Goal: Information Seeking & Learning: Learn about a topic

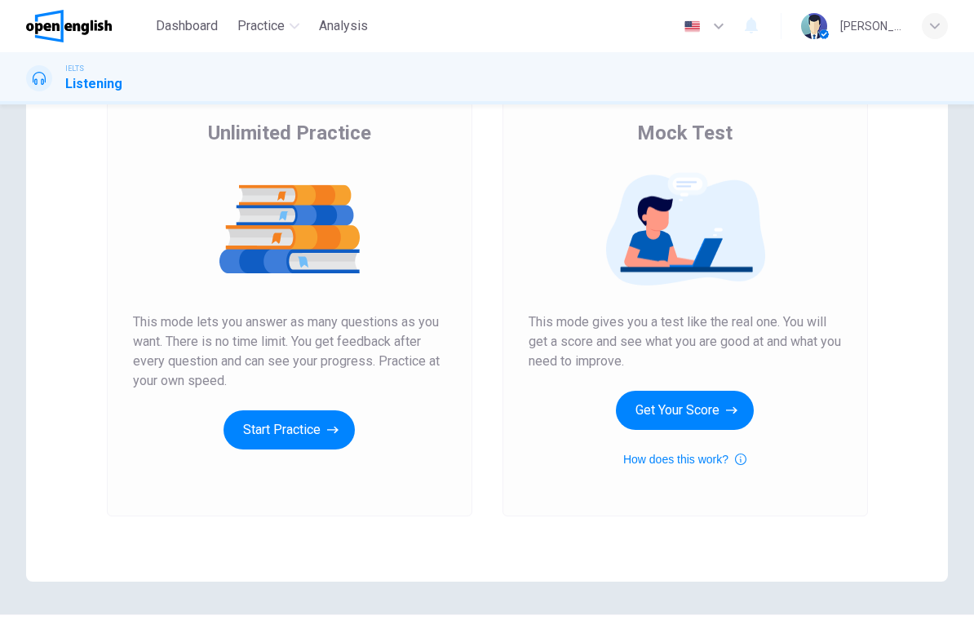
scroll to position [125, 0]
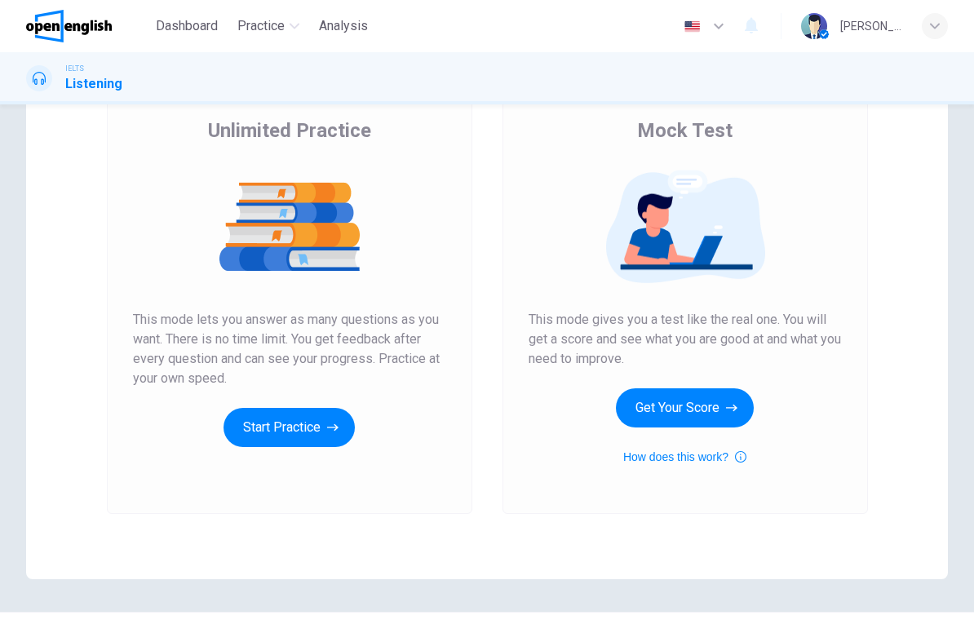
click at [287, 434] on button "Start Practice" at bounding box center [289, 427] width 131 height 39
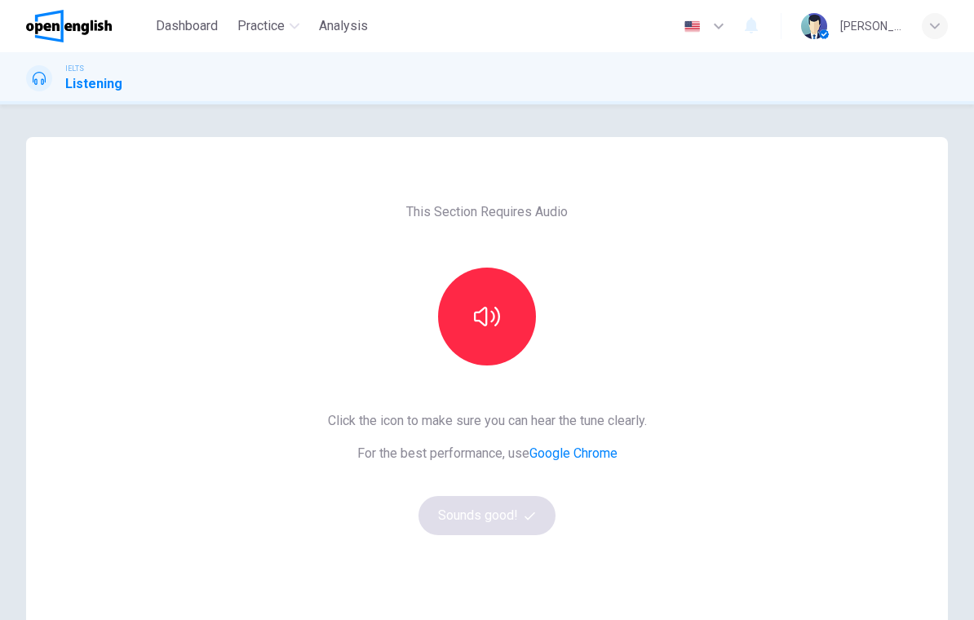
click at [502, 315] on button "button" at bounding box center [487, 317] width 98 height 98
click at [479, 511] on button "Sounds good!" at bounding box center [487, 515] width 137 height 39
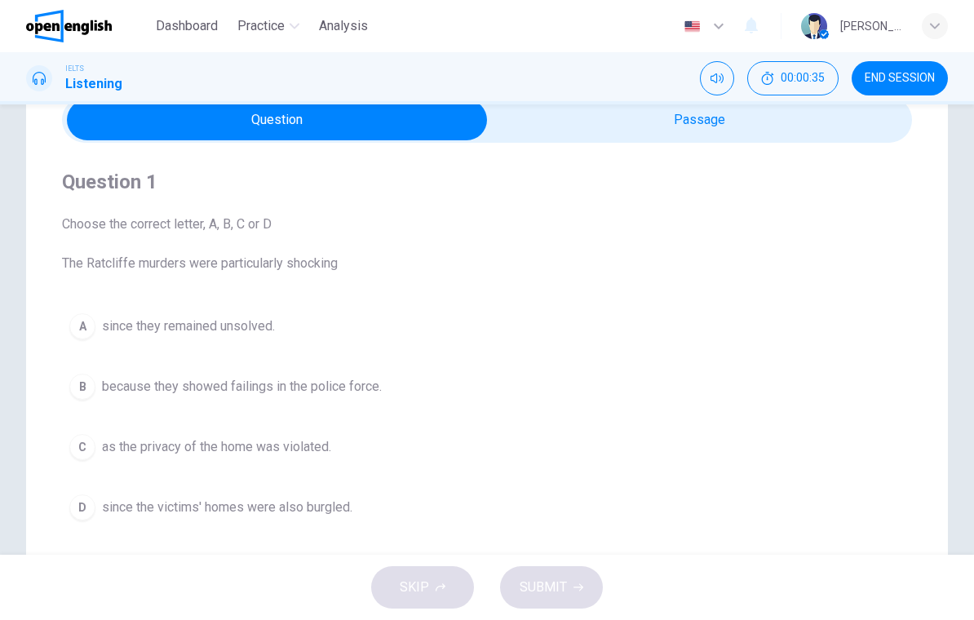
scroll to position [78, 0]
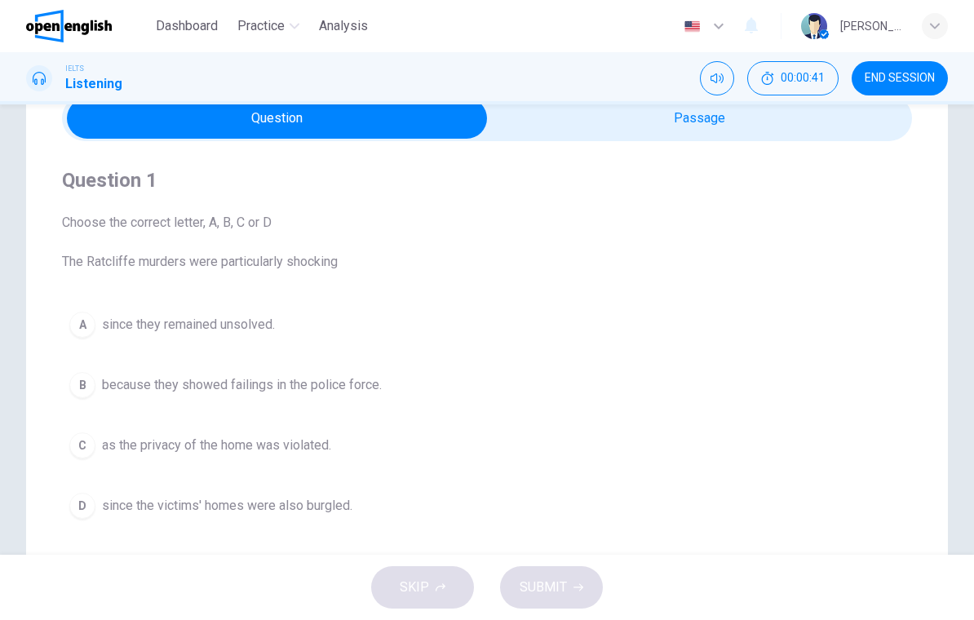
click at [79, 503] on div "D" at bounding box center [82, 506] width 26 height 26
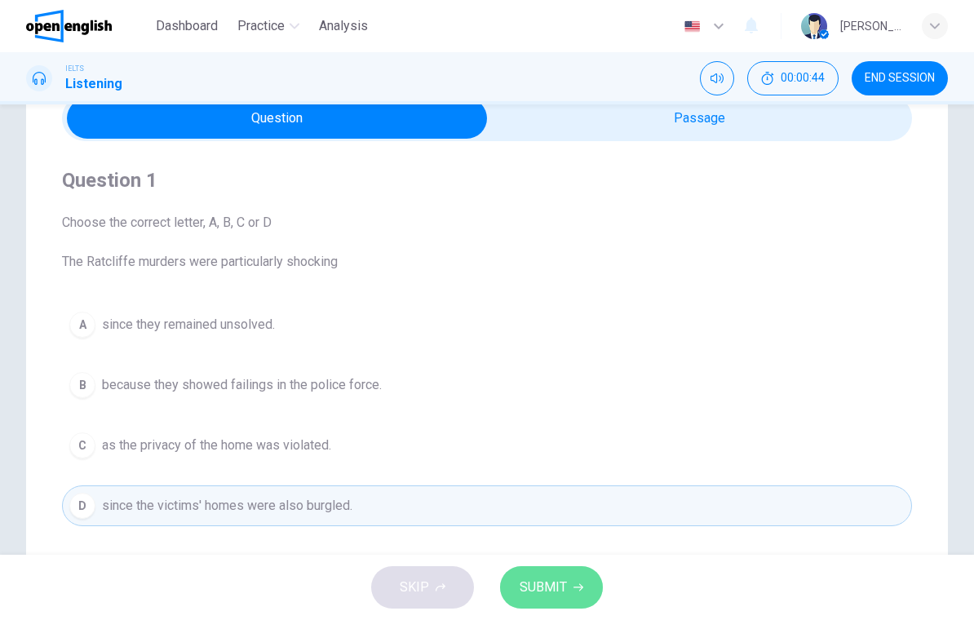
click at [588, 571] on button "SUBMIT" at bounding box center [551, 587] width 103 height 42
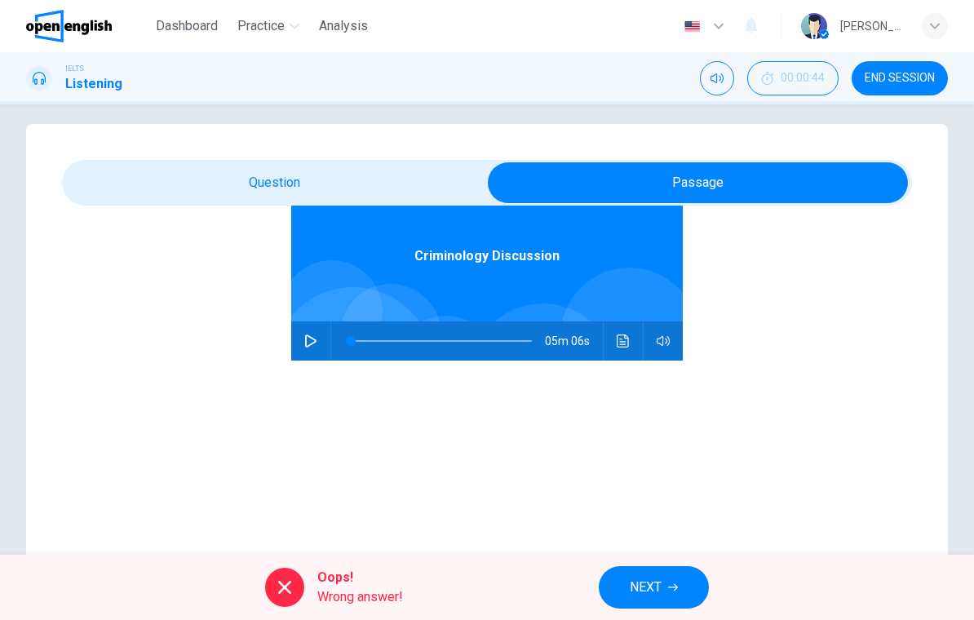
scroll to position [91, 0]
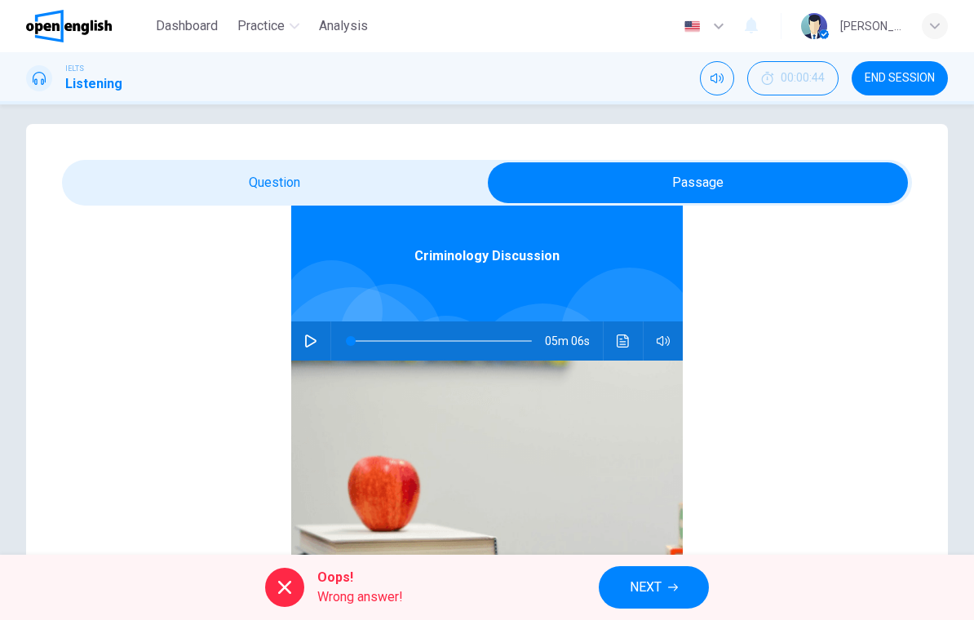
click at [317, 340] on icon "button" at bounding box center [310, 341] width 13 height 13
type input "*"
click at [661, 572] on button "NEXT" at bounding box center [654, 587] width 110 height 42
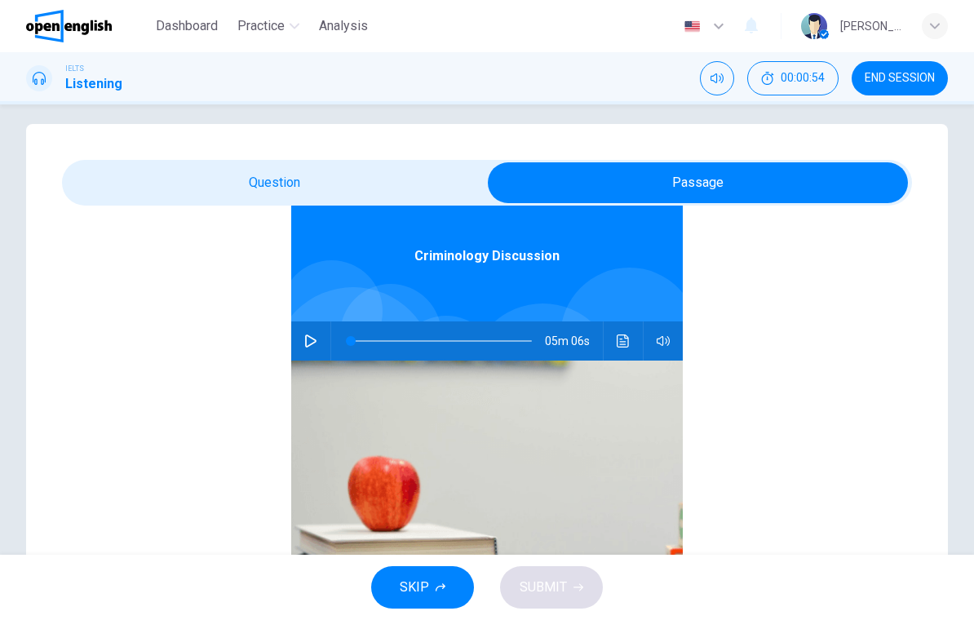
scroll to position [0, 0]
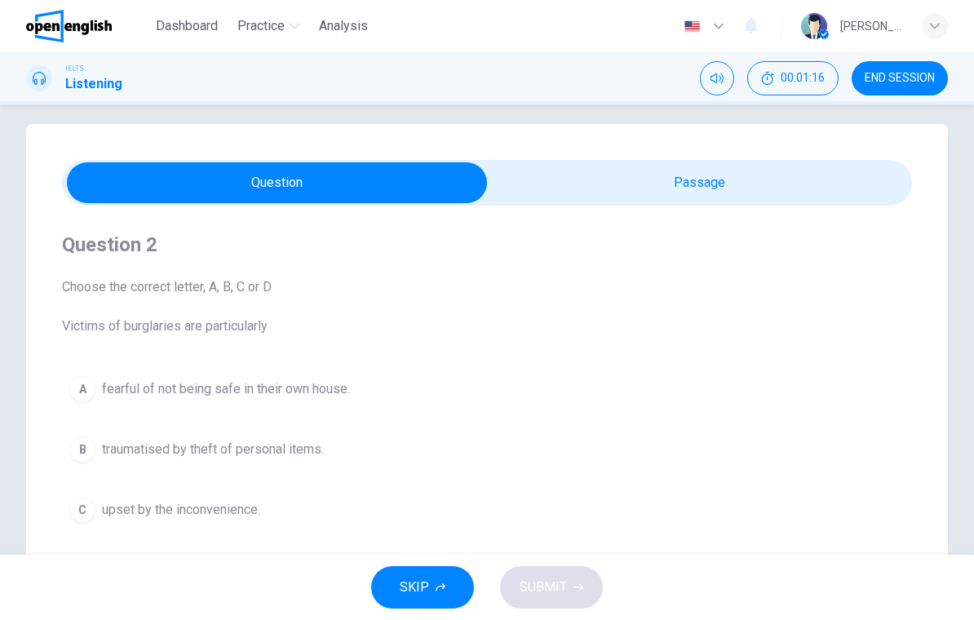
click at [85, 380] on div "A" at bounding box center [82, 389] width 26 height 26
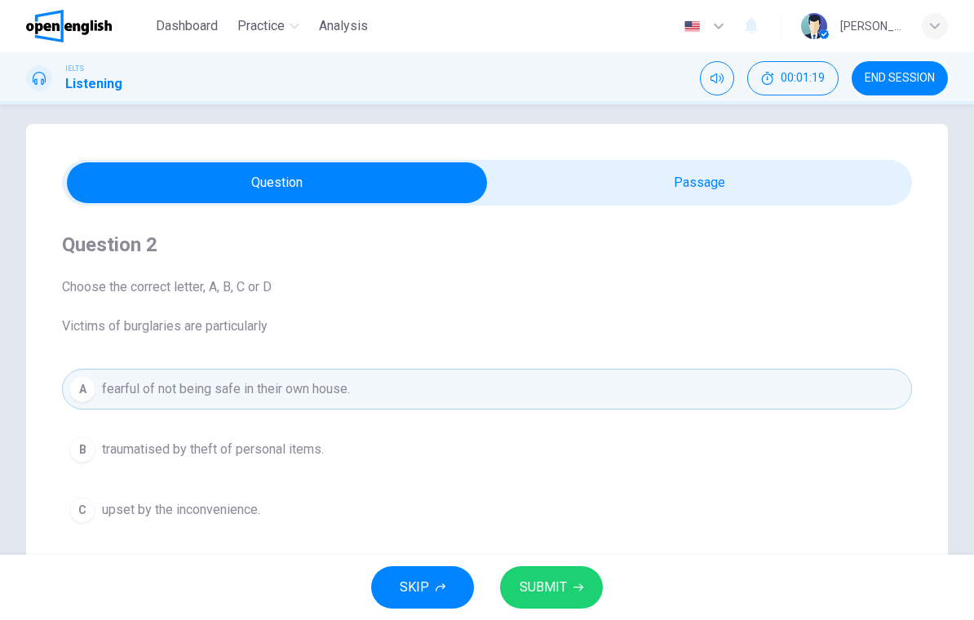
click at [561, 577] on span "SUBMIT" at bounding box center [543, 587] width 47 height 23
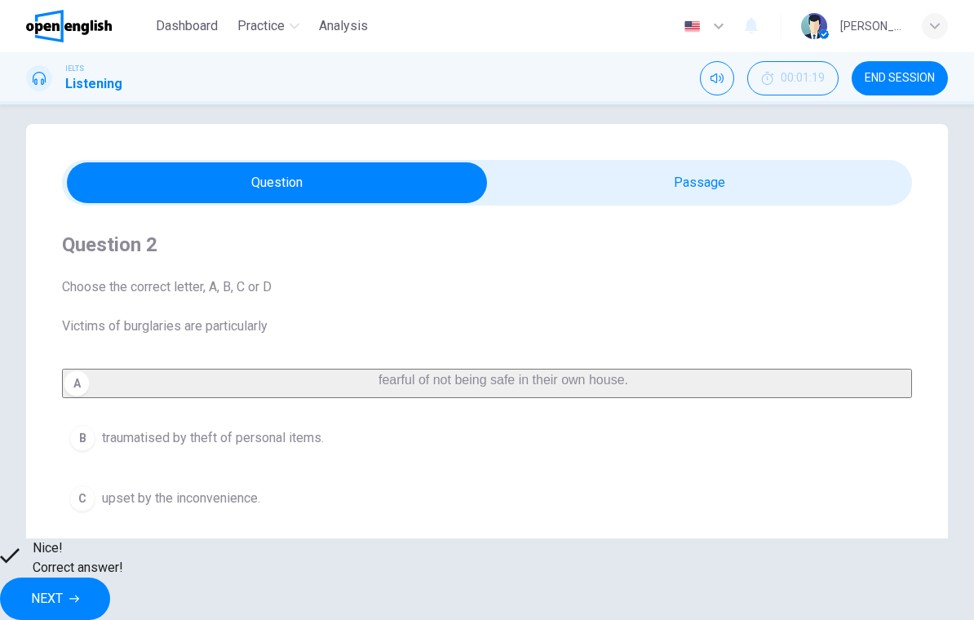
click at [110, 578] on button "NEXT" at bounding box center [55, 599] width 110 height 42
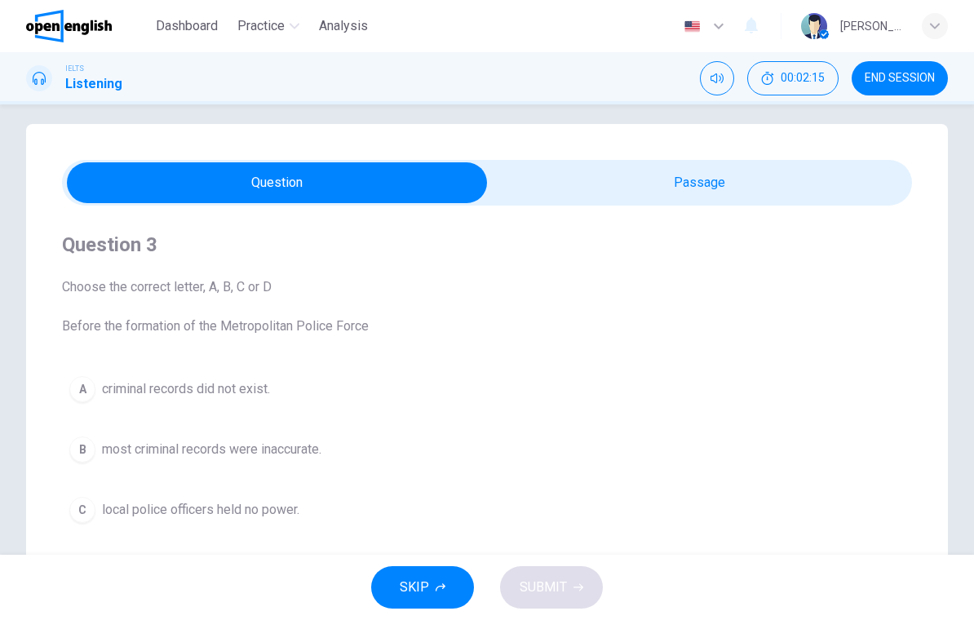
click at [79, 438] on div "B" at bounding box center [82, 450] width 26 height 26
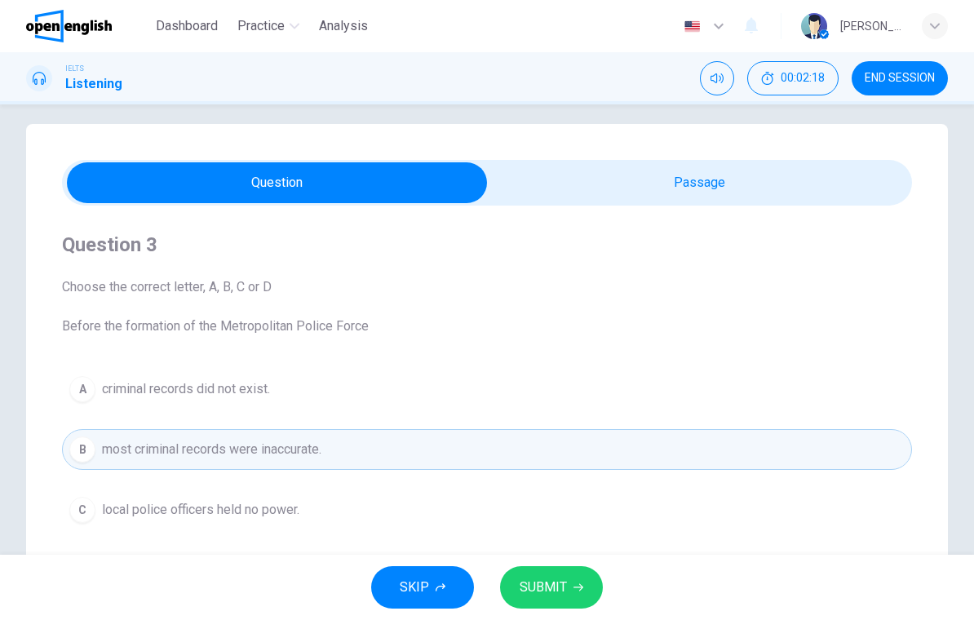
click at [549, 590] on span "SUBMIT" at bounding box center [543, 587] width 47 height 23
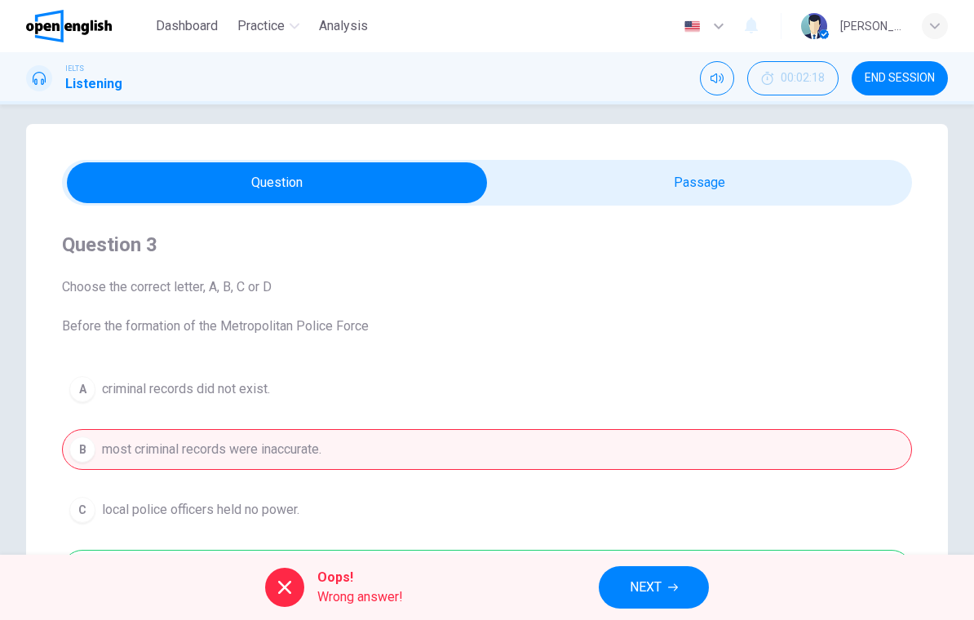
click at [661, 574] on button "NEXT" at bounding box center [654, 587] width 110 height 42
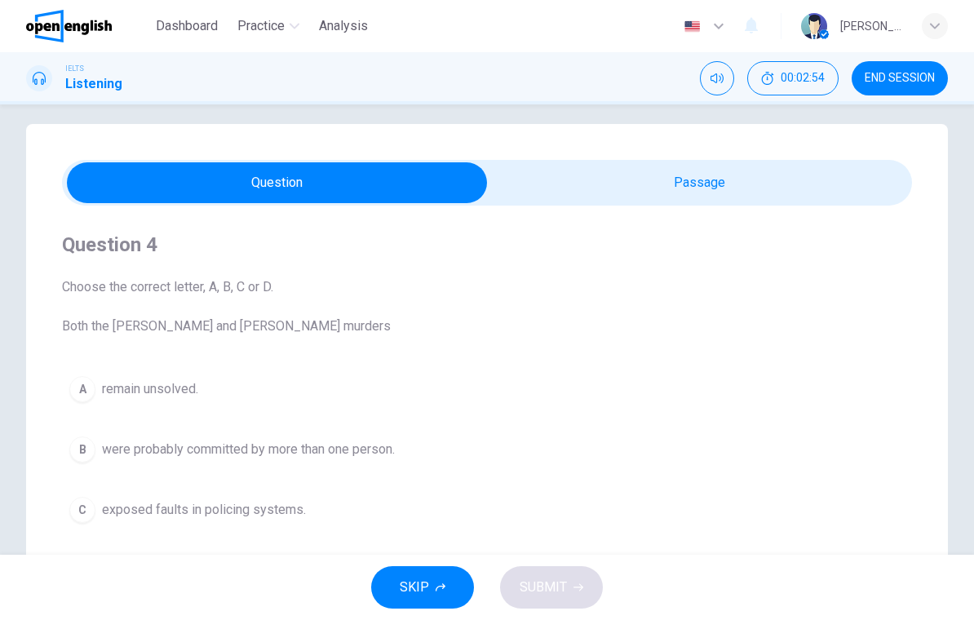
click at [83, 445] on div "B" at bounding box center [82, 450] width 26 height 26
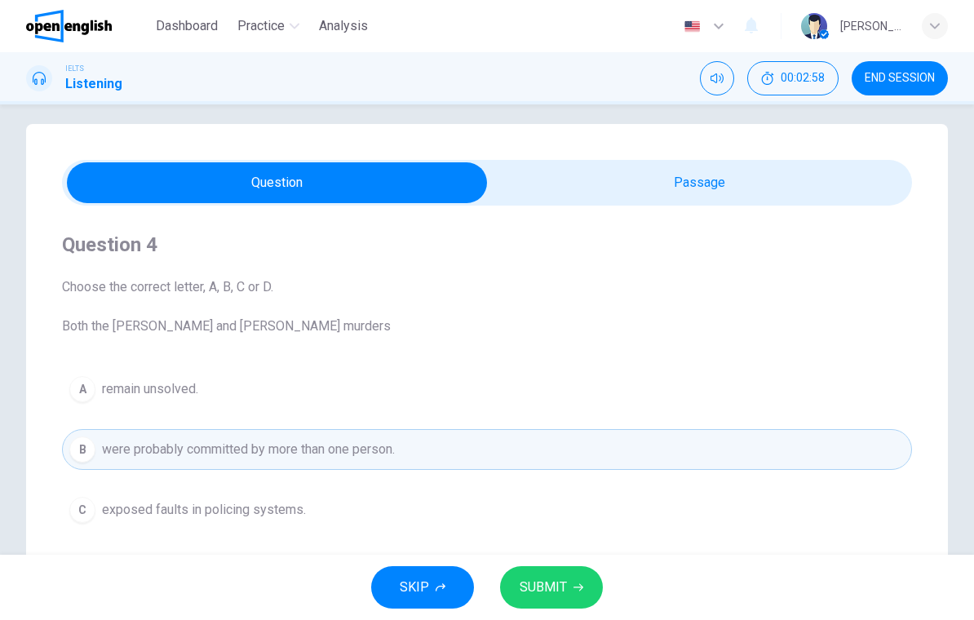
click at [158, 380] on span "remain unsolved." at bounding box center [150, 390] width 96 height 20
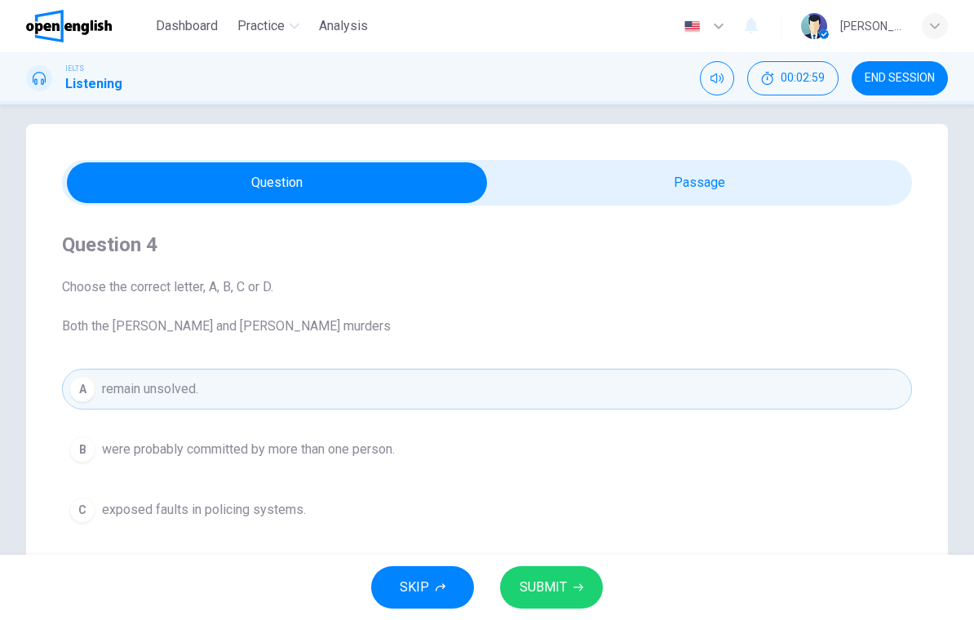
click at [555, 579] on span "SUBMIT" at bounding box center [543, 587] width 47 height 23
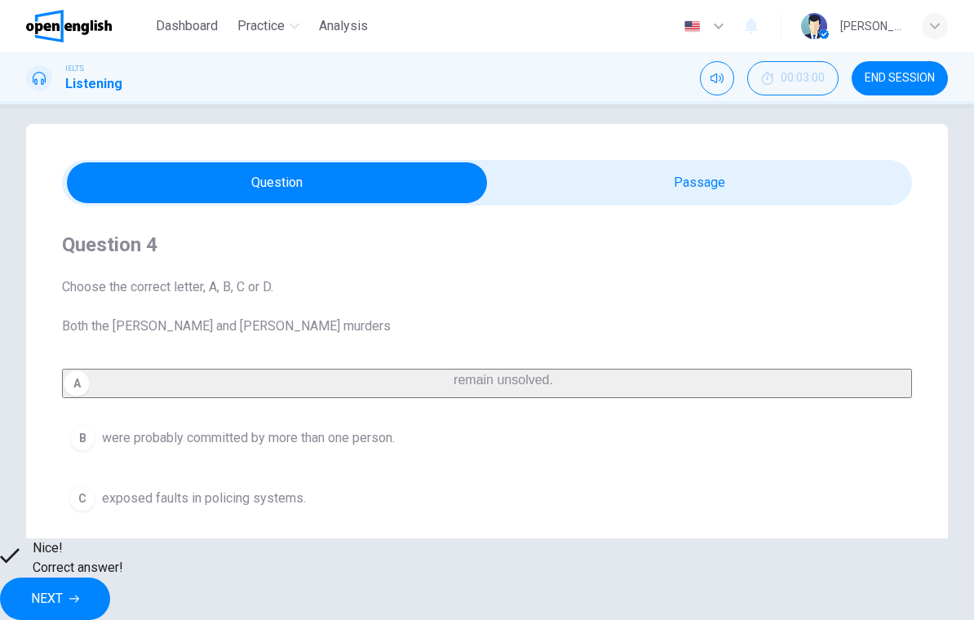
click at [110, 578] on button "NEXT" at bounding box center [55, 599] width 110 height 42
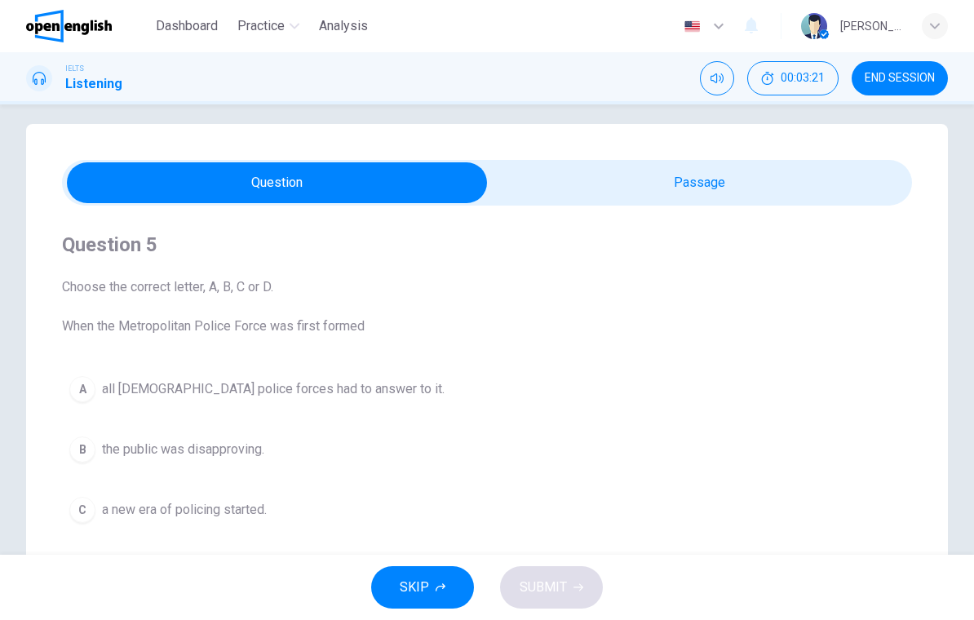
click at [100, 505] on button "C a new era of policing started." at bounding box center [487, 510] width 850 height 41
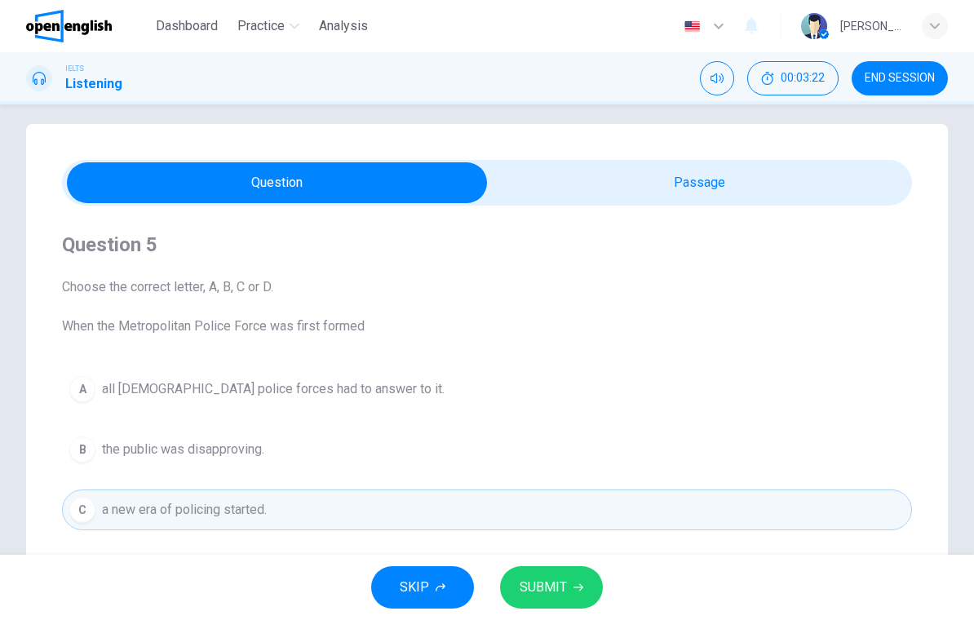
click at [562, 577] on span "SUBMIT" at bounding box center [543, 587] width 47 height 23
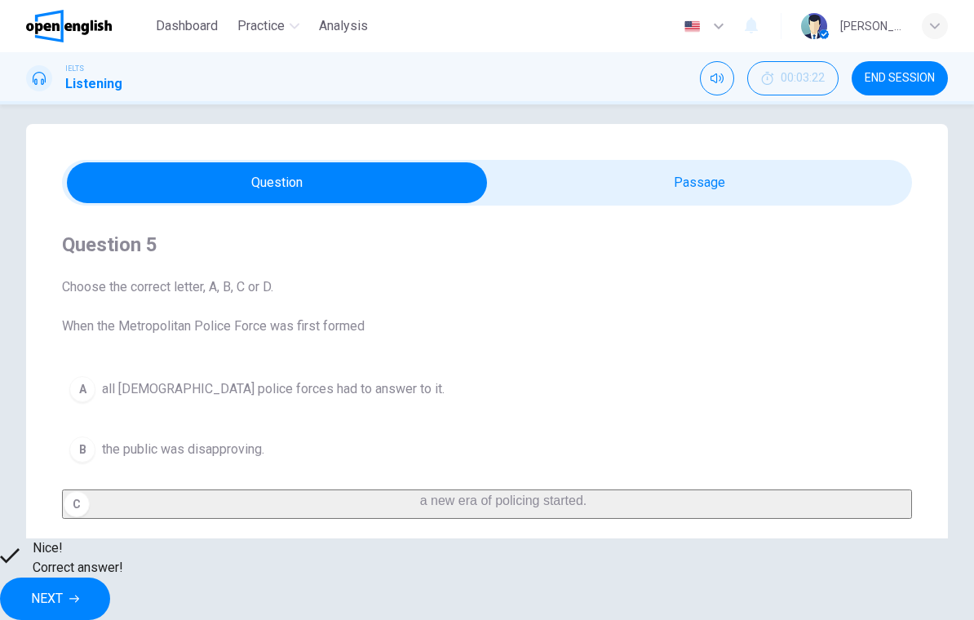
click at [110, 578] on button "NEXT" at bounding box center [55, 599] width 110 height 42
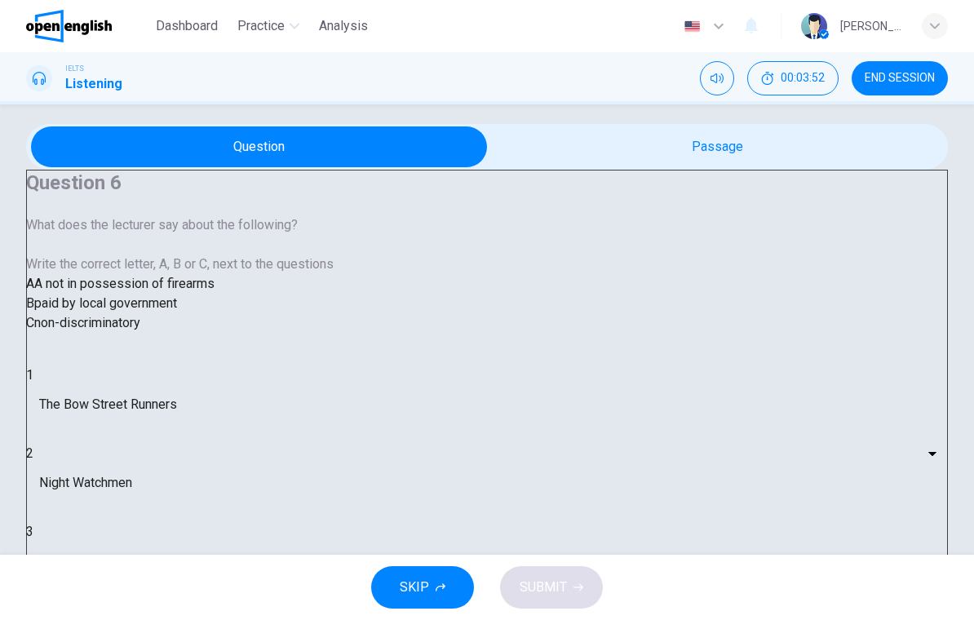
click at [180, 537] on body "This site uses cookies, as explained in our Privacy Policy . If you agree to th…" at bounding box center [487, 310] width 974 height 620
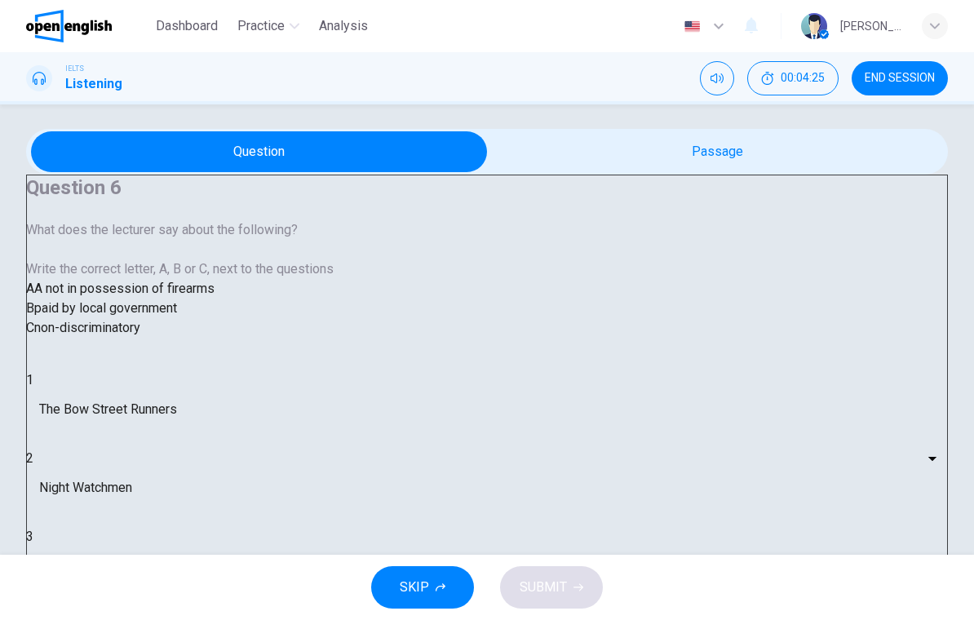
type input "*"
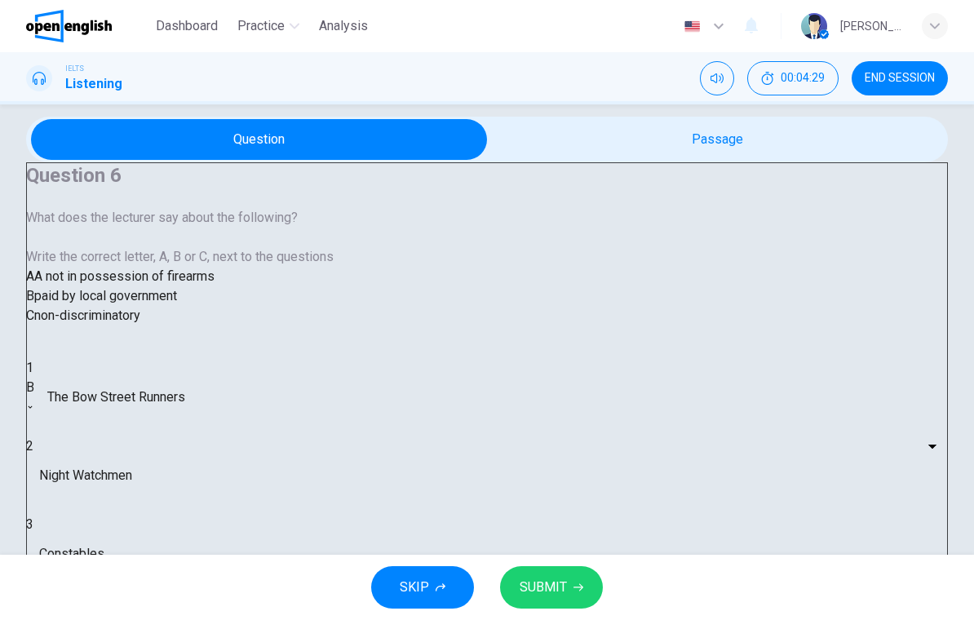
click at [563, 577] on span "SUBMIT" at bounding box center [543, 587] width 47 height 23
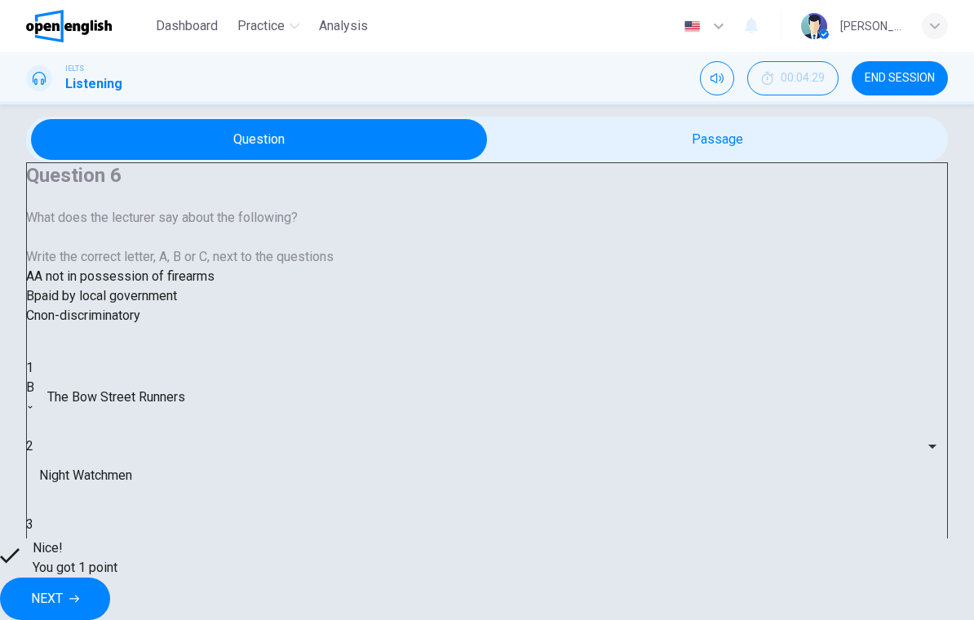
click at [63, 588] on span "NEXT" at bounding box center [47, 599] width 32 height 23
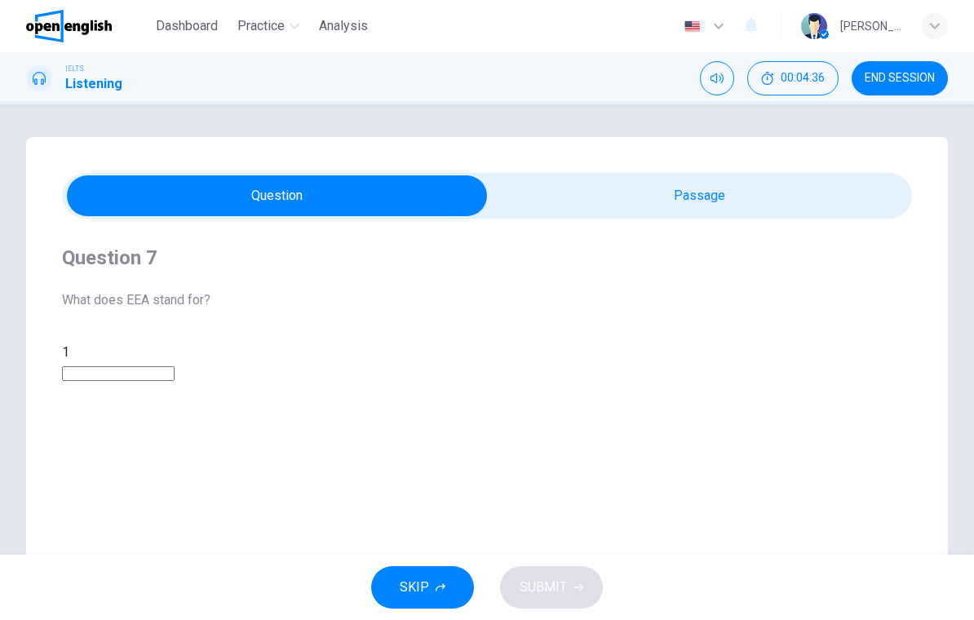
click at [175, 366] on input at bounding box center [118, 373] width 113 height 15
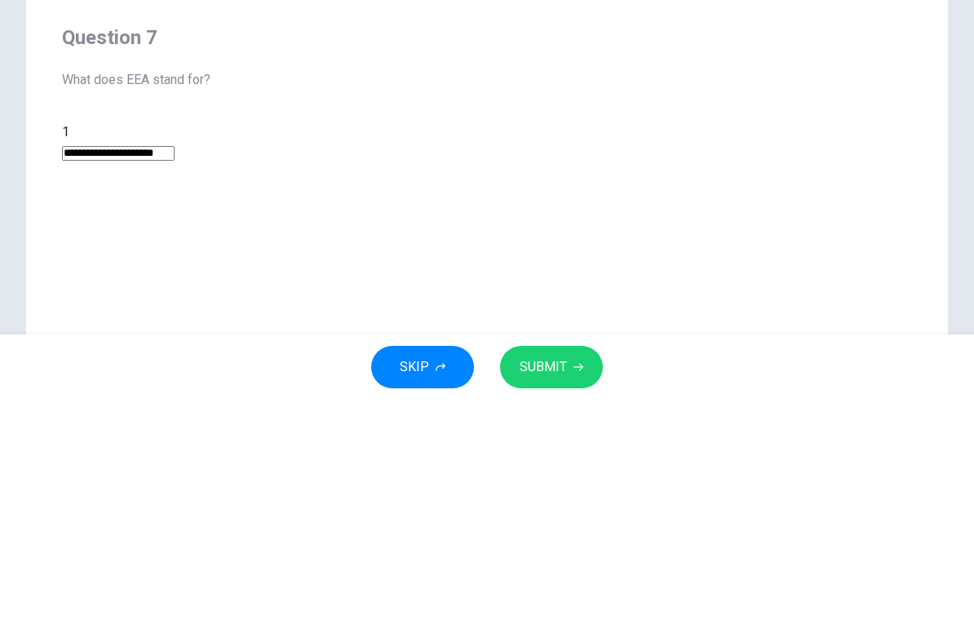
type input "**********"
click at [175, 366] on input "**********" at bounding box center [118, 373] width 113 height 15
click at [360, 343] on div "**********" at bounding box center [487, 362] width 850 height 39
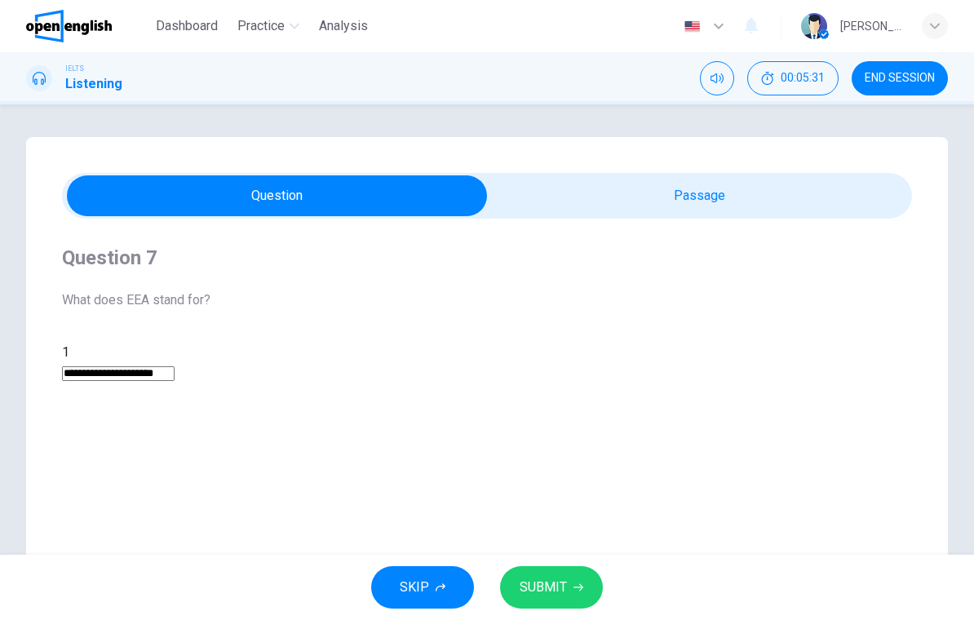
click at [550, 577] on span "SUBMIT" at bounding box center [543, 587] width 47 height 23
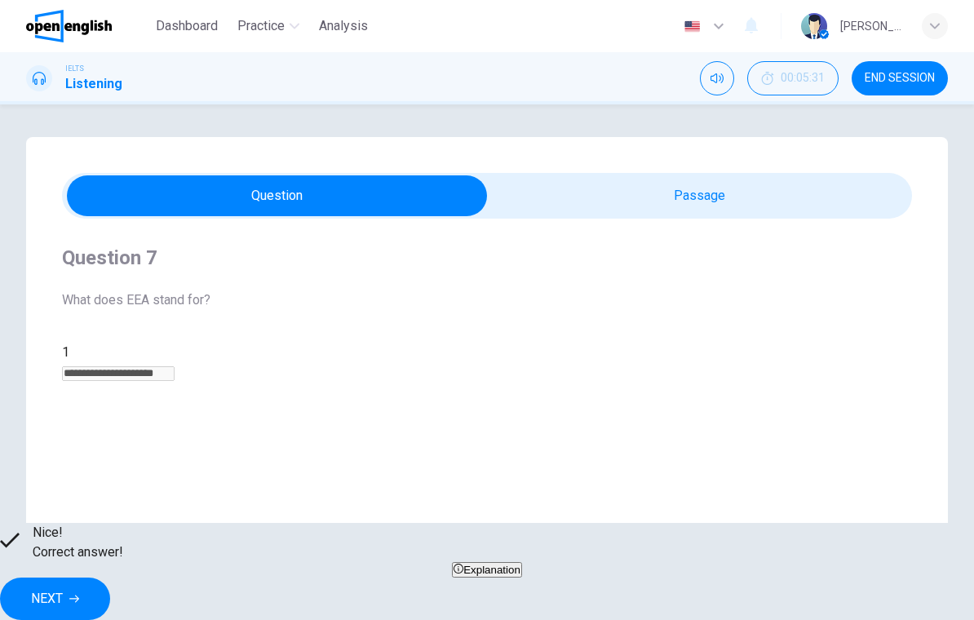
click at [63, 588] on span "NEXT" at bounding box center [47, 599] width 32 height 23
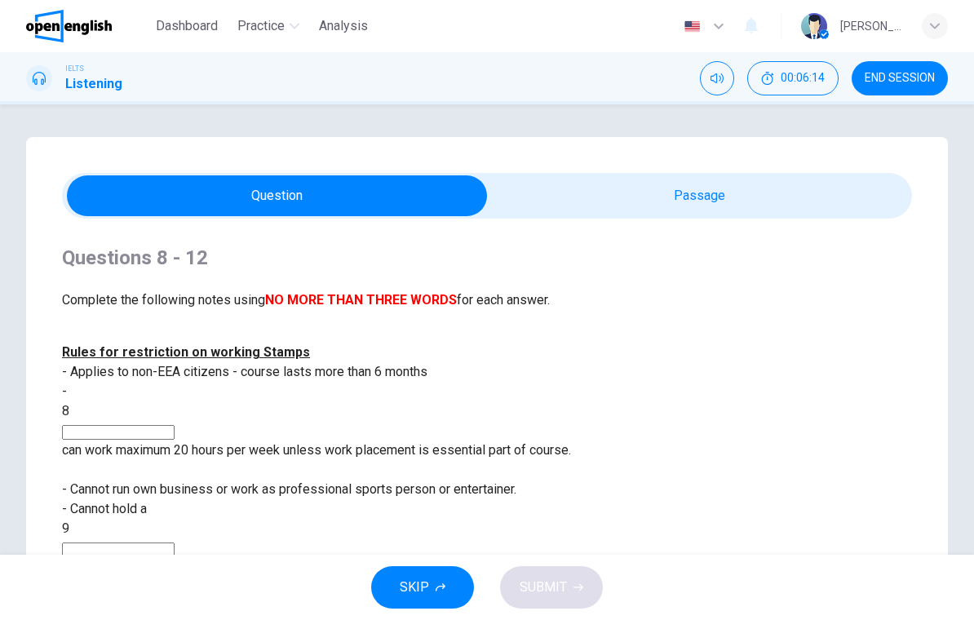
click at [421, 560] on div "SKIP SUBMIT" at bounding box center [487, 587] width 974 height 65
click at [430, 594] on button "SKIP" at bounding box center [422, 587] width 103 height 42
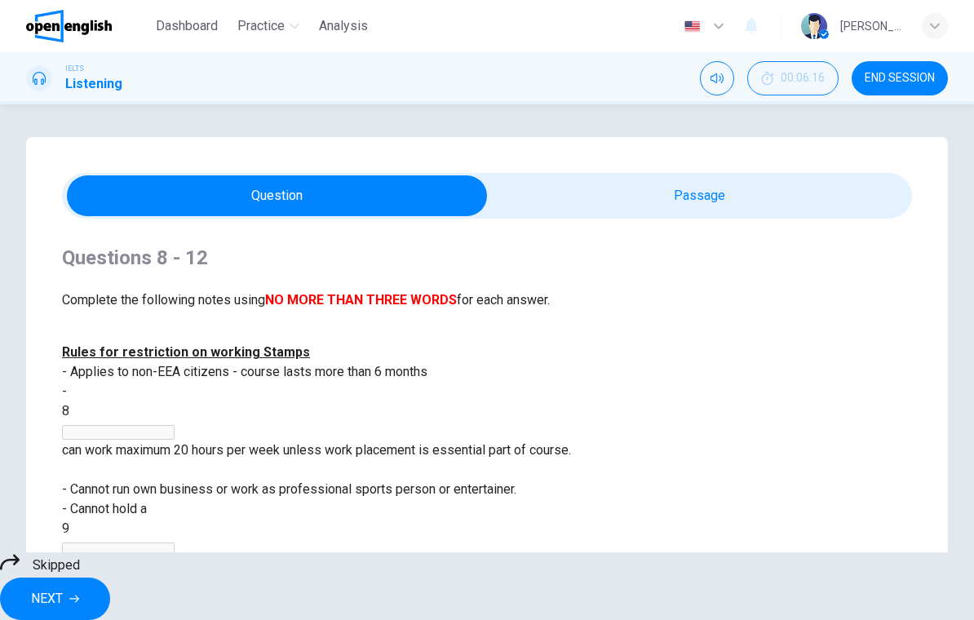
click at [63, 588] on span "NEXT" at bounding box center [47, 599] width 32 height 23
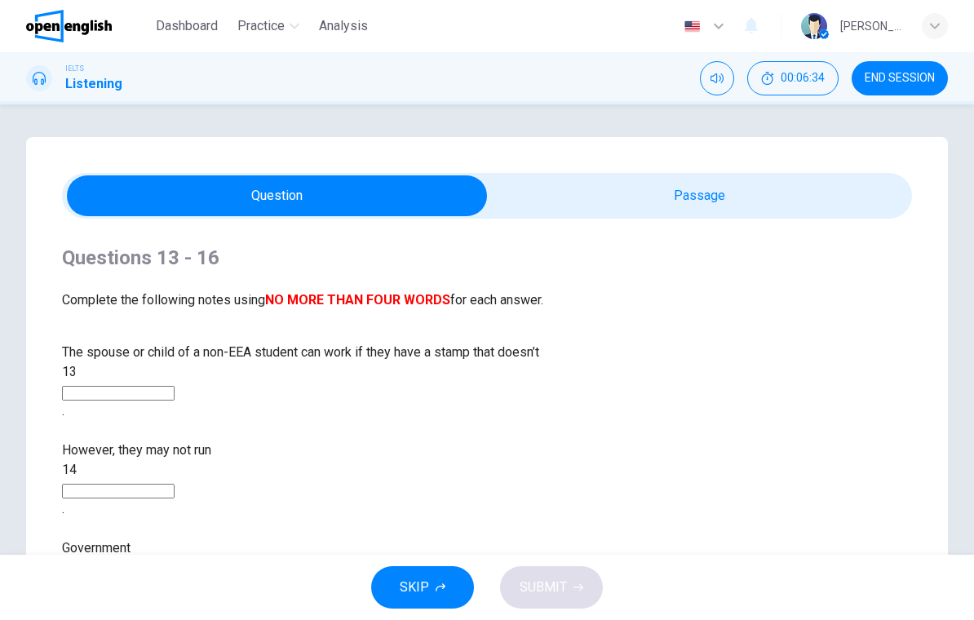
click at [912, 82] on span "END SESSION" at bounding box center [900, 78] width 70 height 13
